Goal: Navigation & Orientation: Find specific page/section

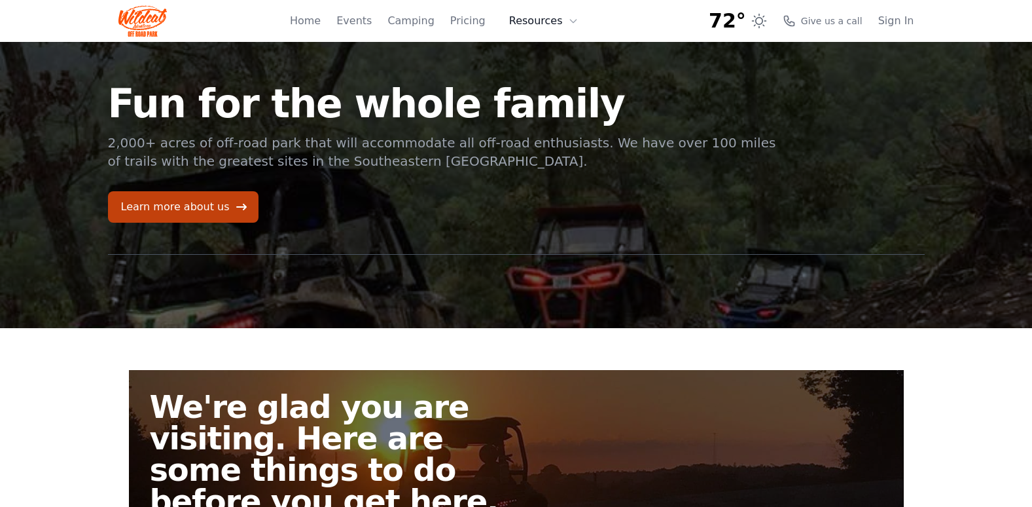
click at [577, 18] on icon at bounding box center [573, 21] width 10 height 10
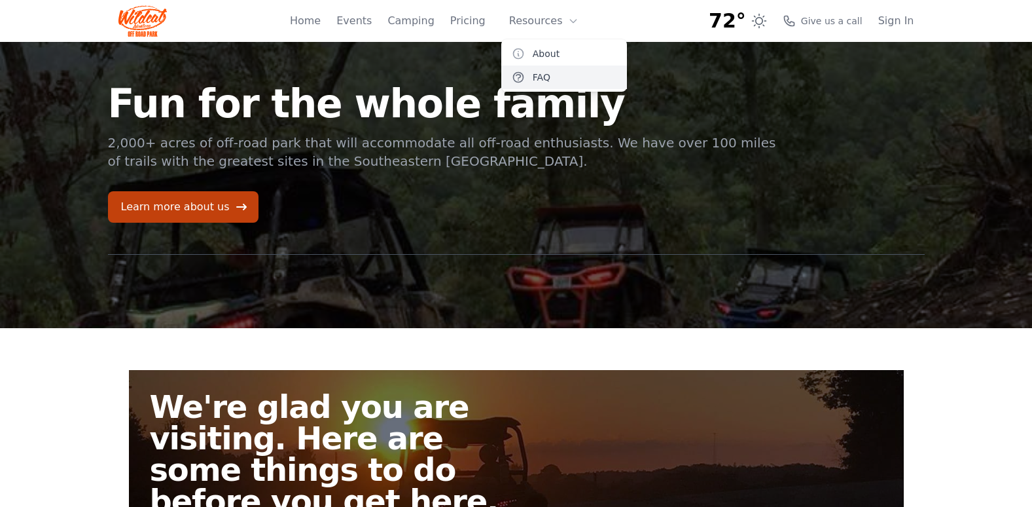
click at [558, 73] on link "FAQ" at bounding box center [564, 77] width 126 height 24
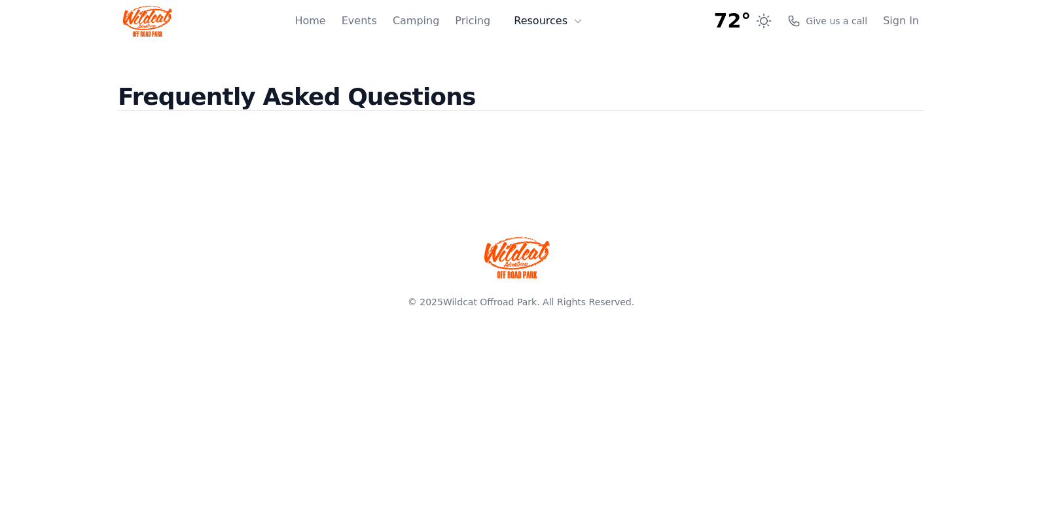
click at [578, 23] on icon at bounding box center [578, 21] width 6 height 3
click at [566, 57] on link "About" at bounding box center [569, 54] width 126 height 24
